Goal: Task Accomplishment & Management: Manage account settings

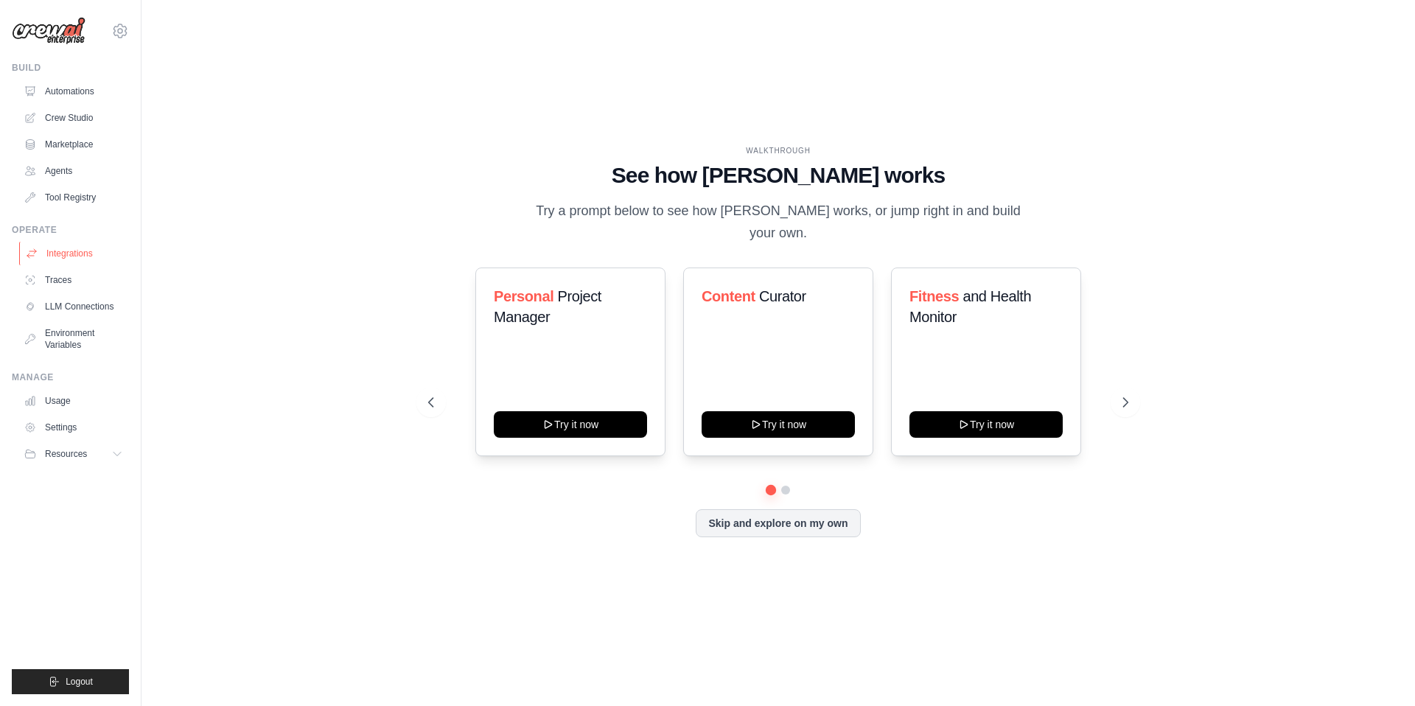
click at [77, 257] on link "Integrations" at bounding box center [74, 254] width 111 height 24
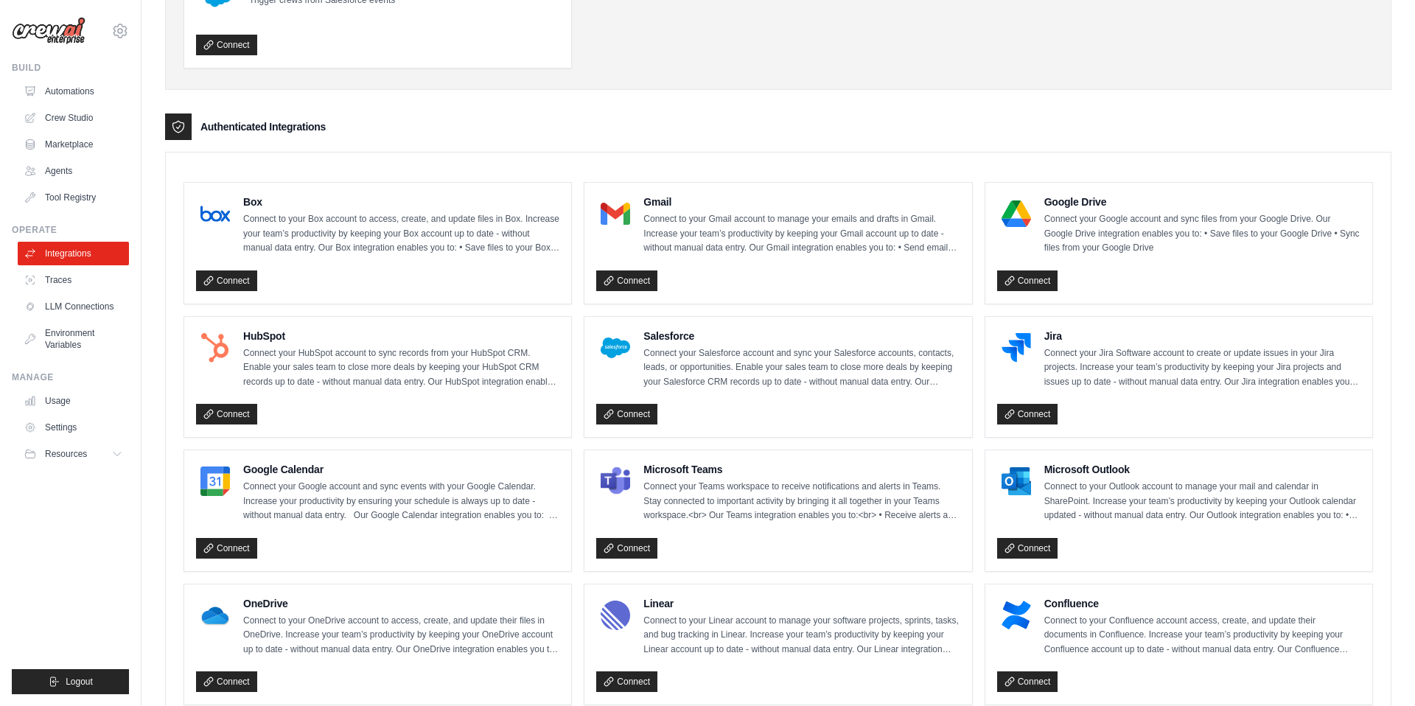
scroll to position [842, 0]
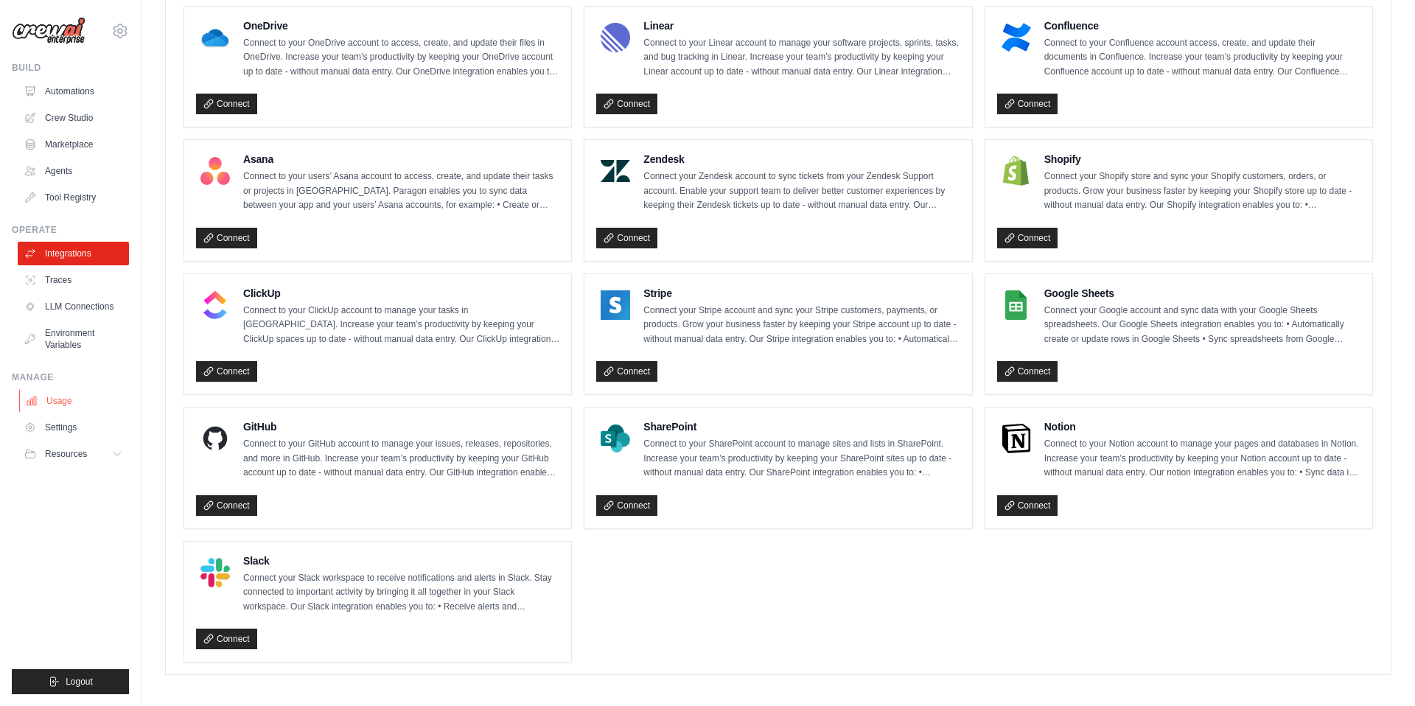
click at [63, 402] on link "Usage" at bounding box center [74, 401] width 111 height 24
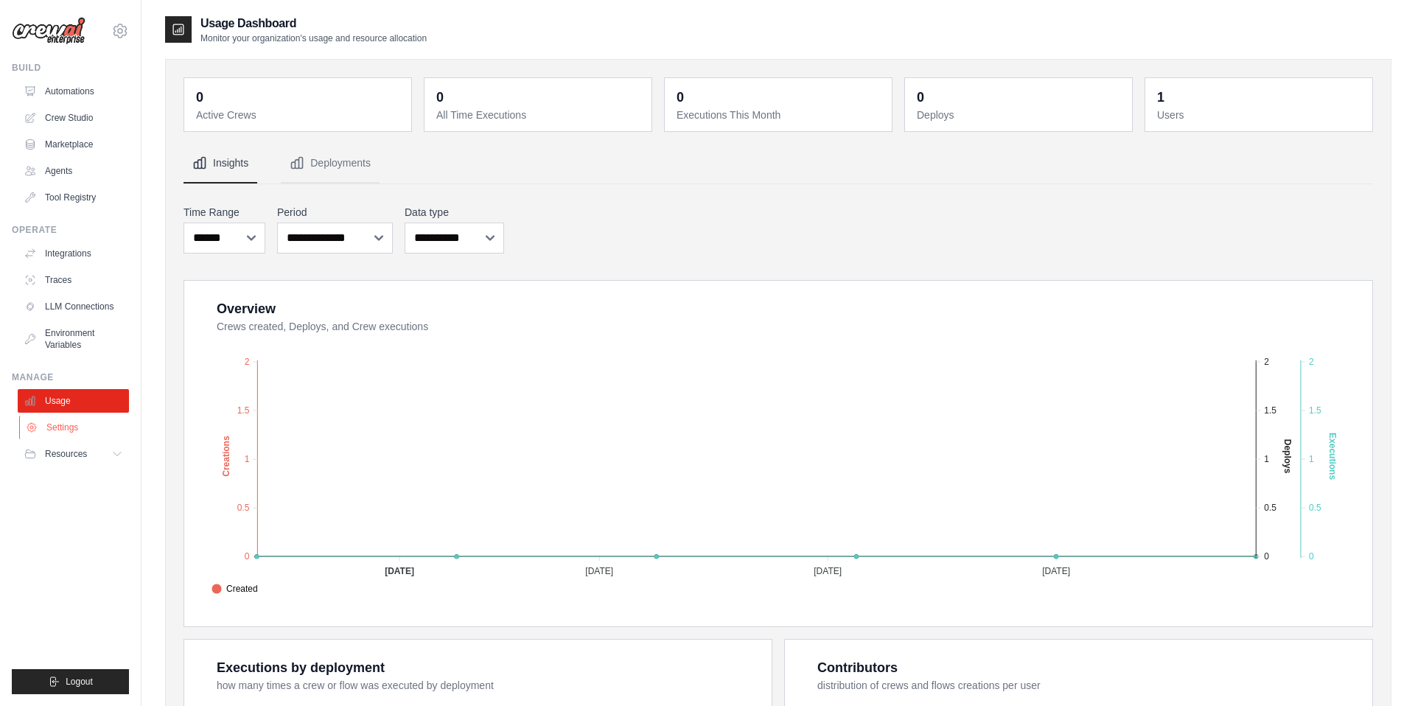
click at [60, 430] on link "Settings" at bounding box center [74, 428] width 111 height 24
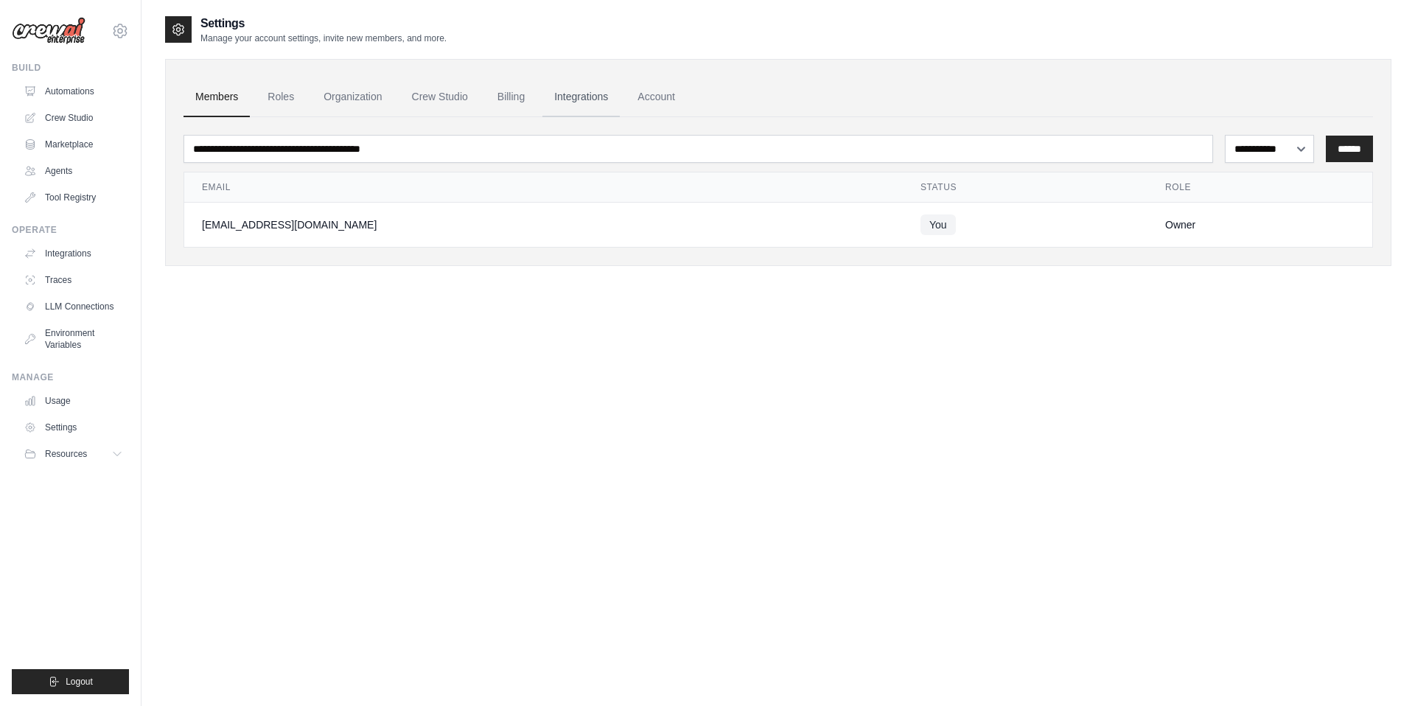
click at [573, 96] on link "Integrations" at bounding box center [581, 97] width 77 height 40
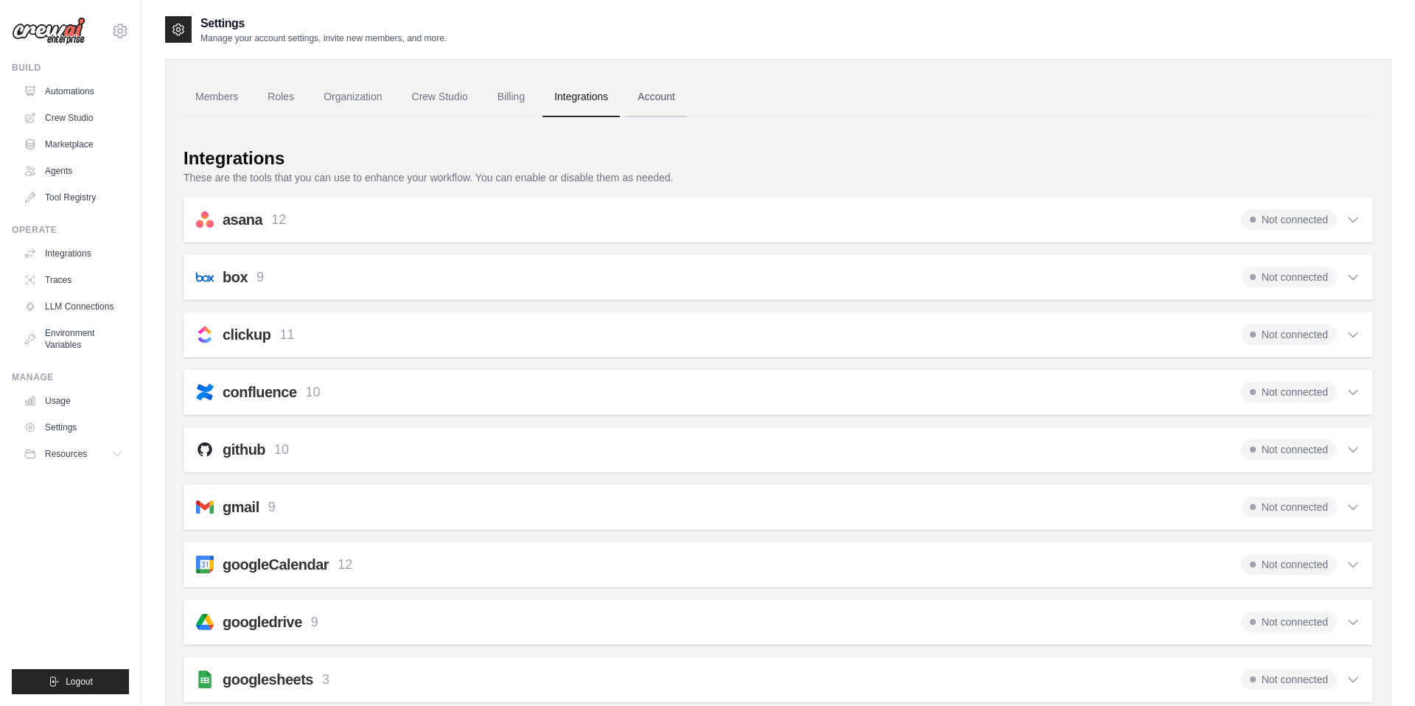
click at [641, 97] on link "Account" at bounding box center [656, 97] width 61 height 40
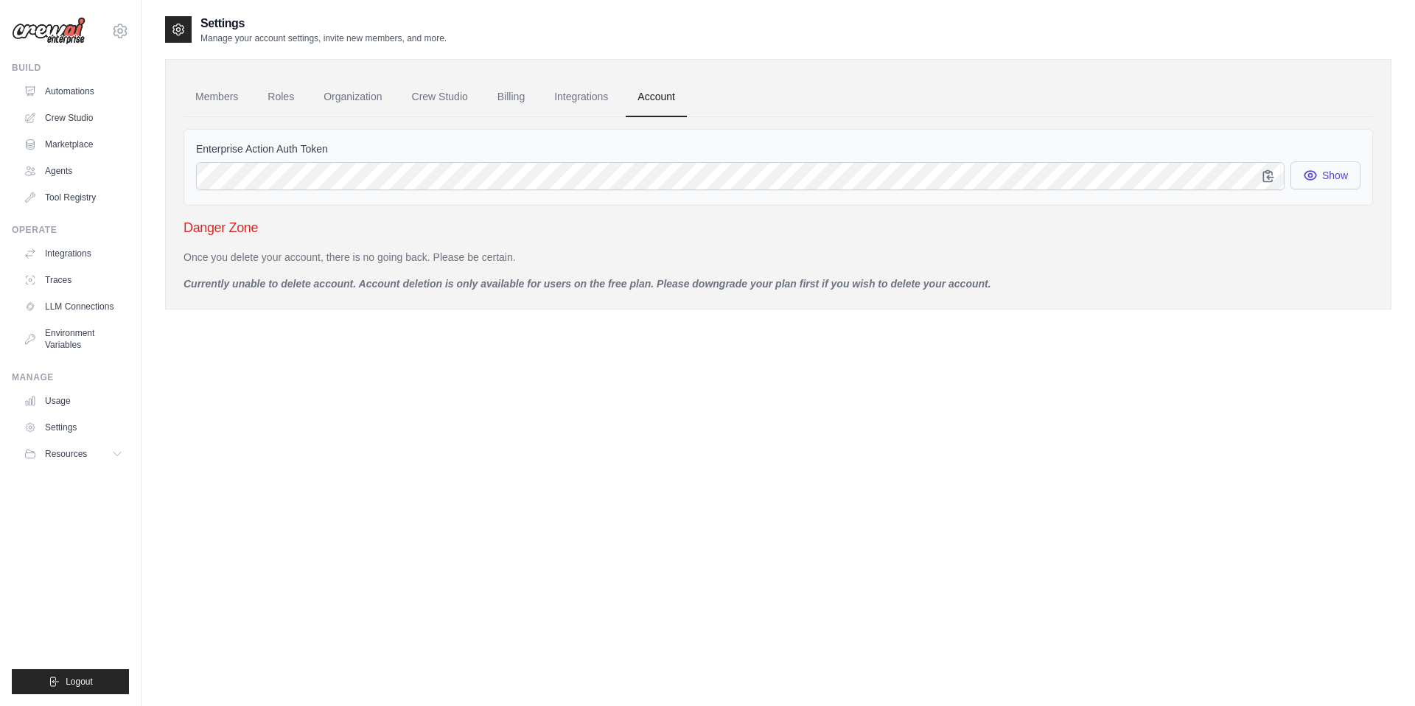
click at [1319, 173] on button "Show" at bounding box center [1326, 175] width 70 height 28
click at [1269, 179] on icon "button" at bounding box center [1268, 175] width 15 height 15
